Goal: Navigation & Orientation: Find specific page/section

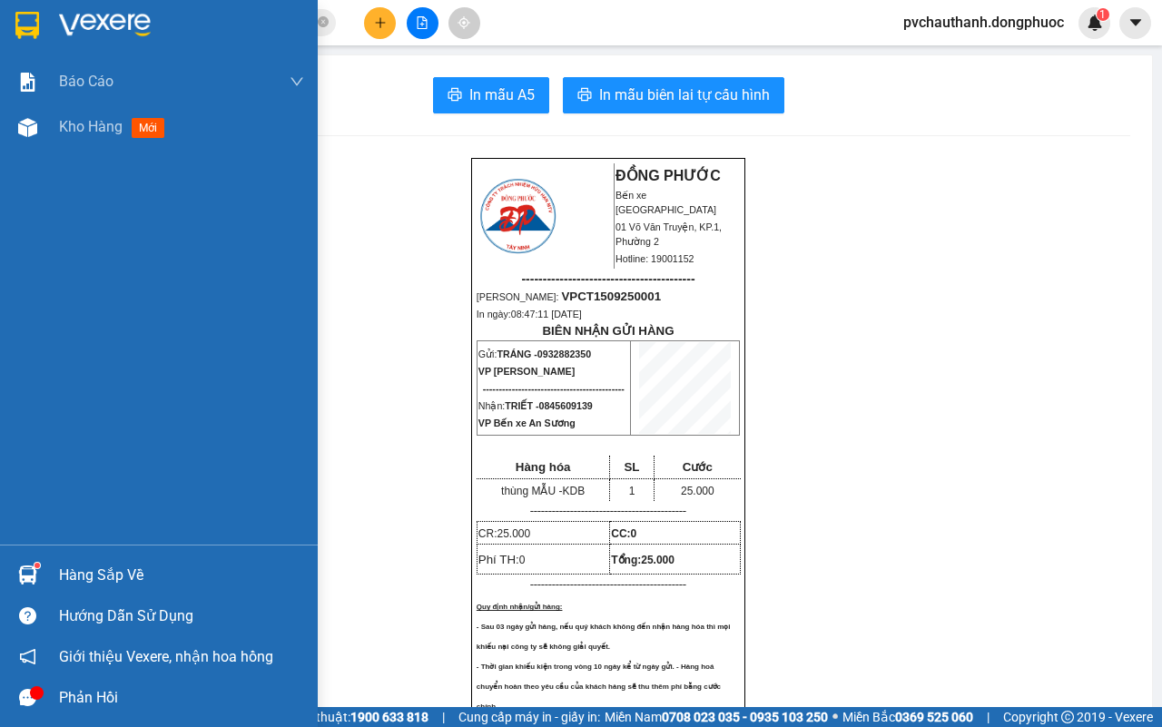
click at [97, 569] on div "Hàng sắp về" at bounding box center [181, 575] width 245 height 27
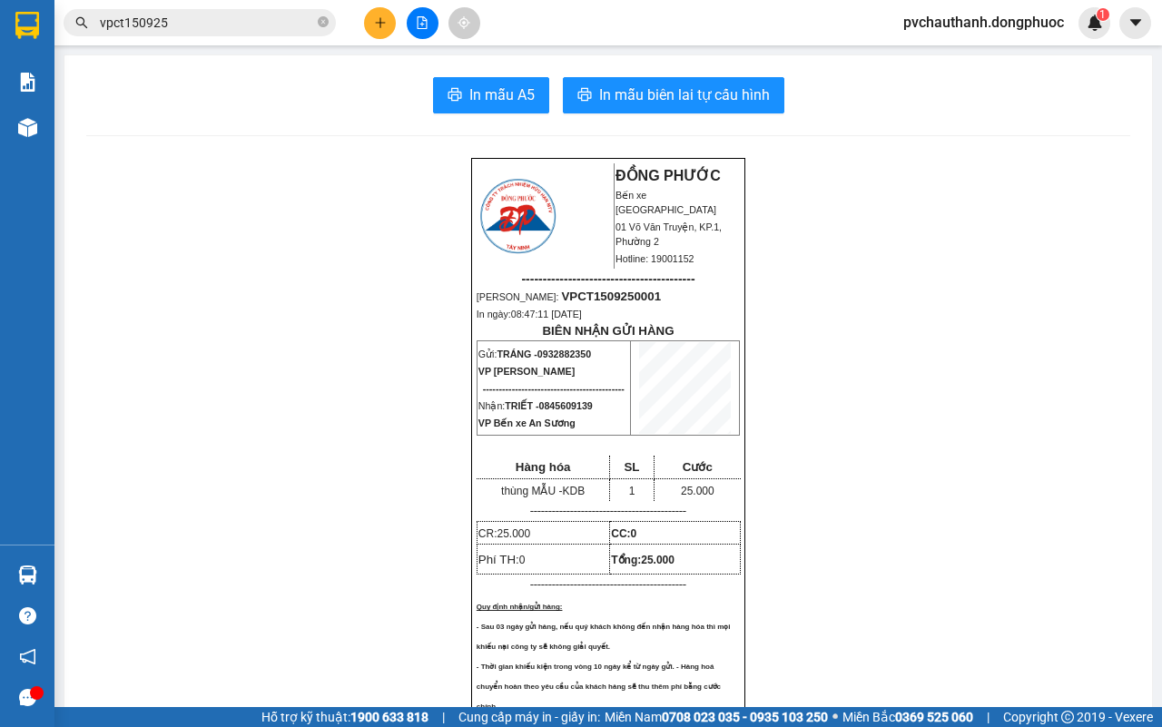
click at [232, 319] on section "Kết quả tìm kiếm ( 1 ) Bộ lọc Mã ĐH Trạng thái Món hàng Tổng cước Chưa cước Nhã…" at bounding box center [581, 363] width 1162 height 727
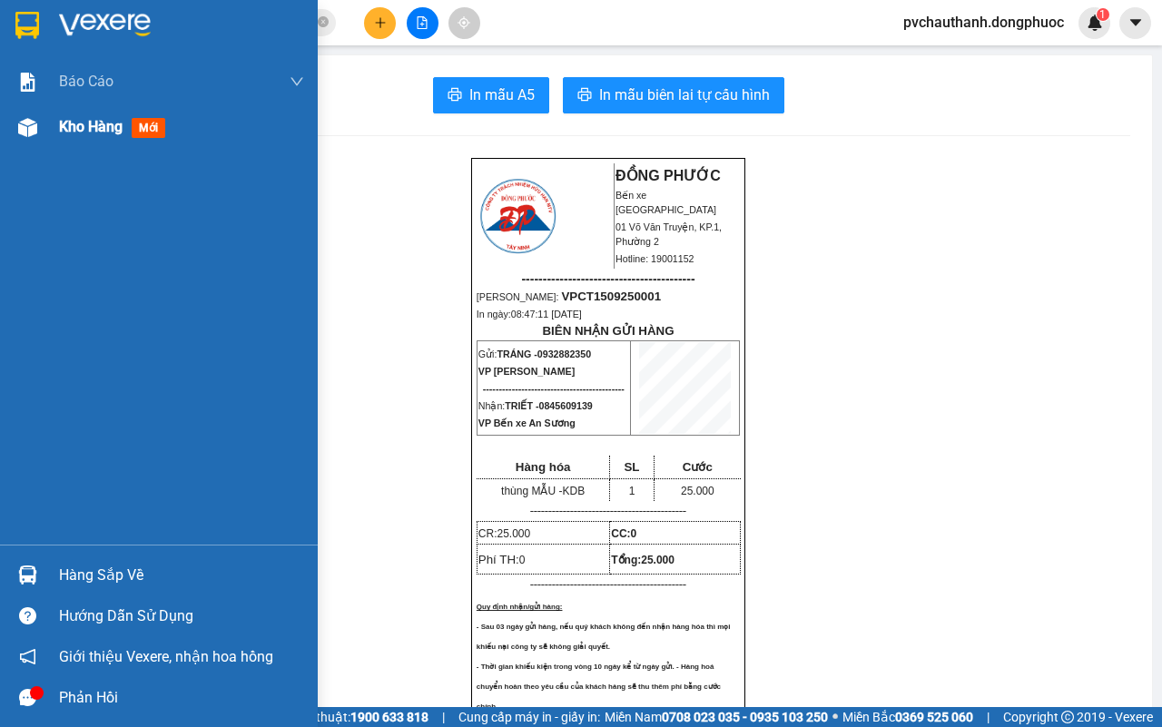
click at [130, 120] on div "Kho hàng mới" at bounding box center [115, 126] width 113 height 23
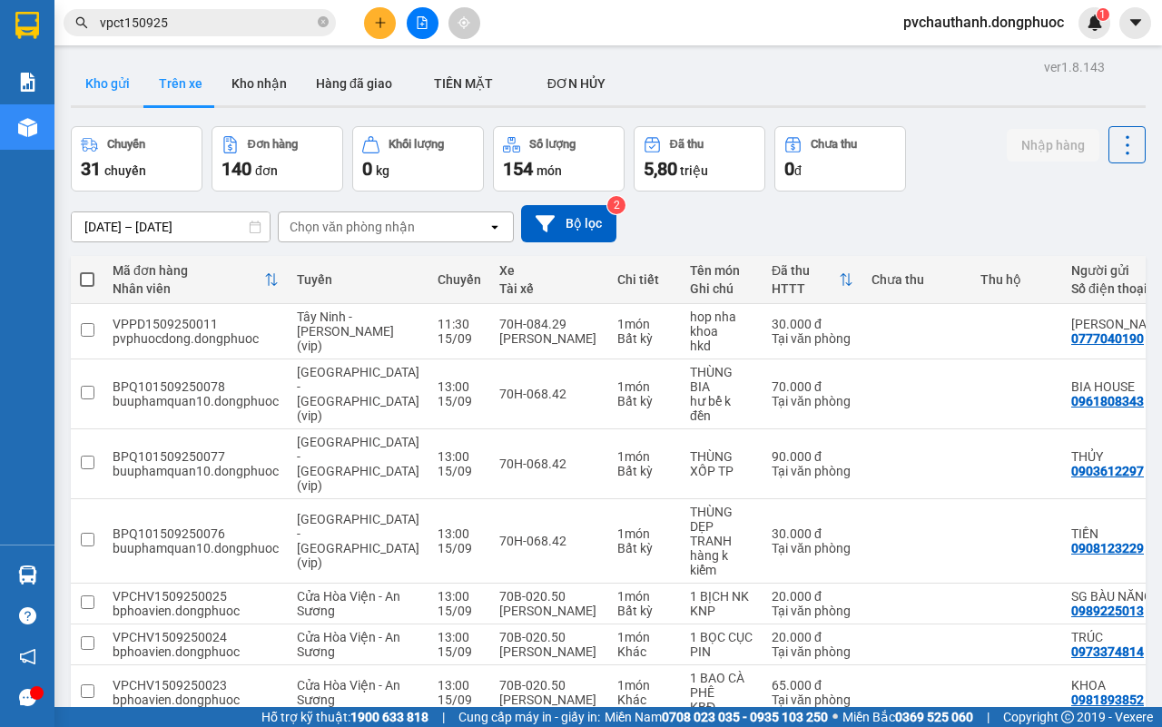
click at [121, 80] on button "Kho gửi" at bounding box center [108, 84] width 74 height 44
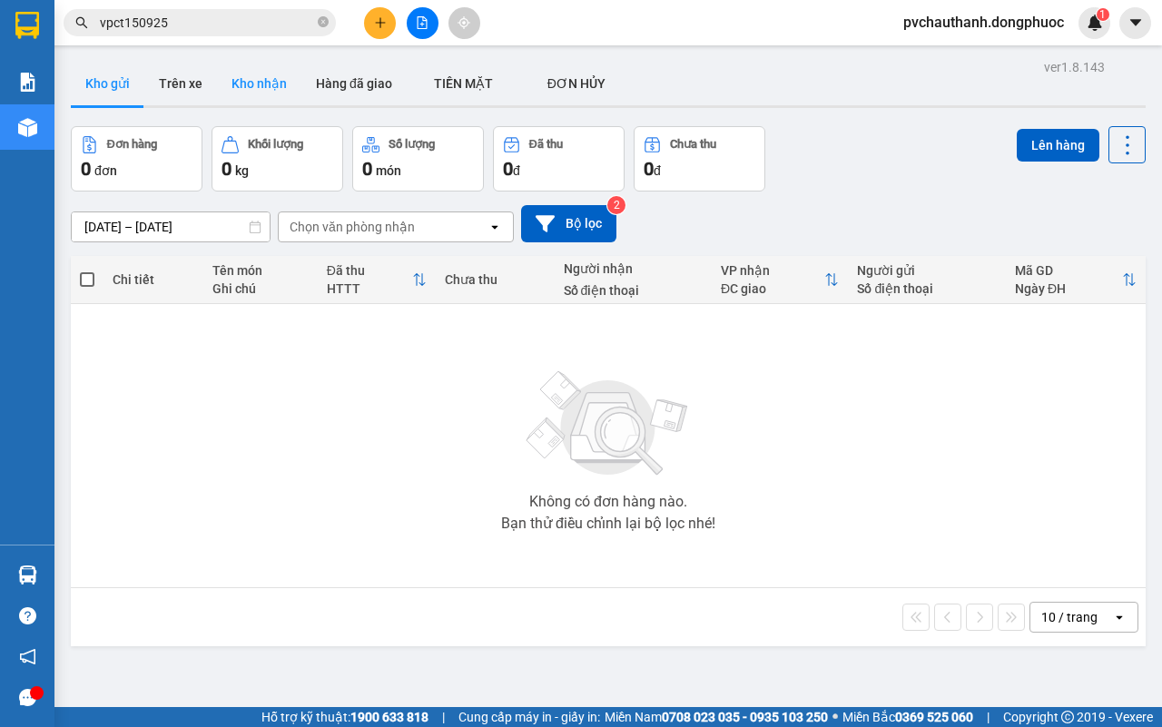
click at [265, 83] on button "Kho nhận" at bounding box center [259, 84] width 84 height 44
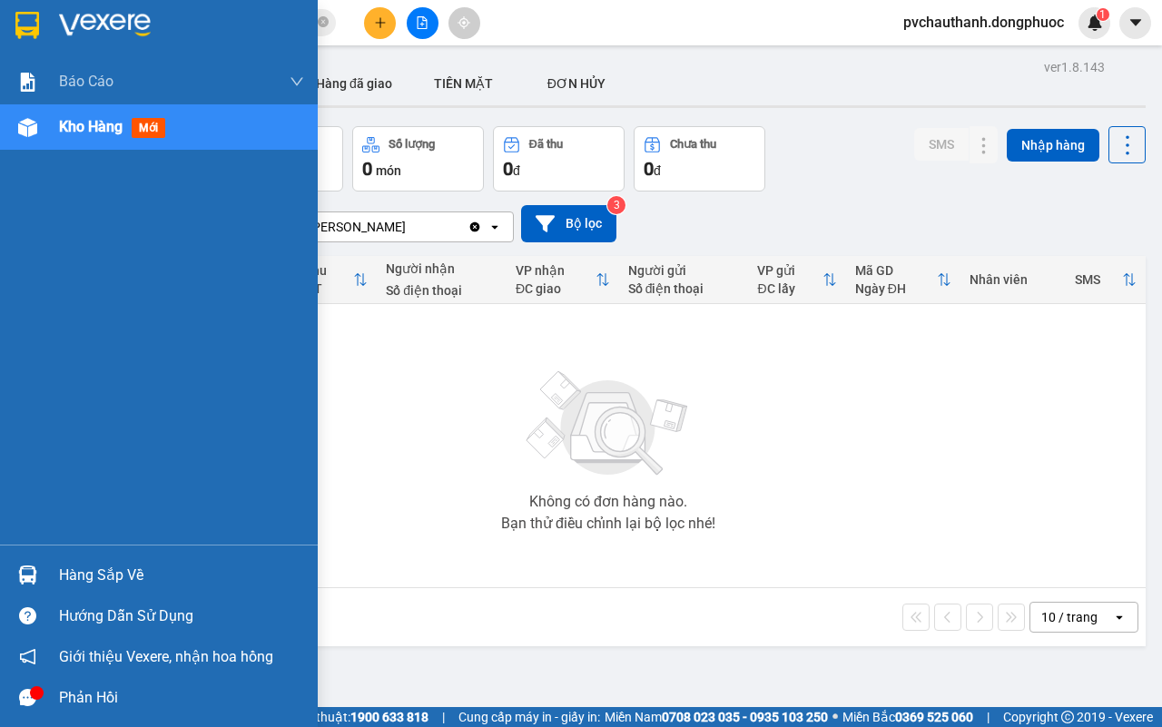
drag, startPoint x: 93, startPoint y: 550, endPoint x: 93, endPoint y: 561, distance: 10.9
click at [93, 558] on div "Hàng sắp về Hướng dẫn sử dụng Giới thiệu Vexere, nhận hoa hồng Phản hồi" at bounding box center [159, 631] width 318 height 173
click at [89, 565] on div "Hàng sắp về" at bounding box center [181, 575] width 245 height 27
